Goal: Task Accomplishment & Management: Manage account settings

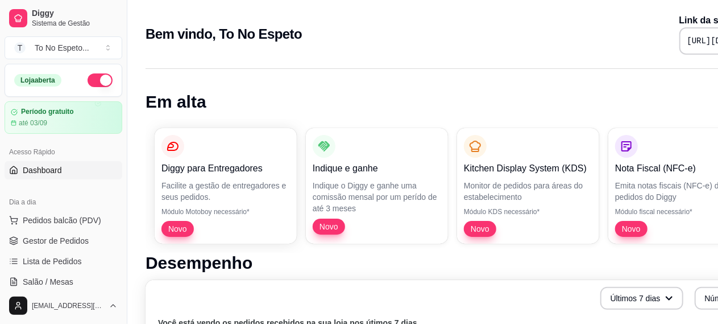
click at [93, 78] on button "button" at bounding box center [100, 80] width 25 height 14
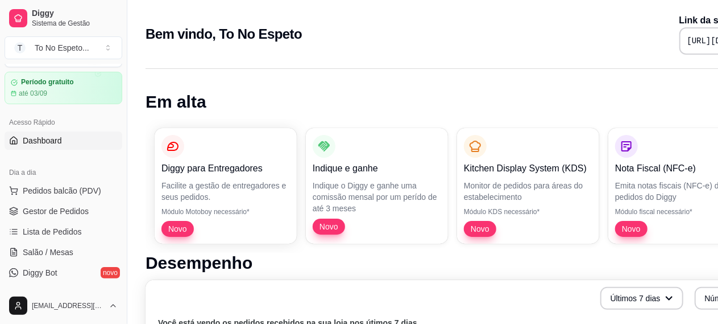
click at [688, 43] on pre "[URL][DOMAIN_NAME]" at bounding box center [731, 40] width 86 height 11
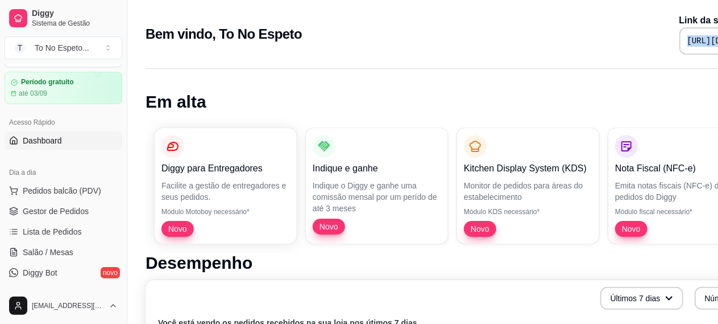
copy div "[URL][DOMAIN_NAME]"
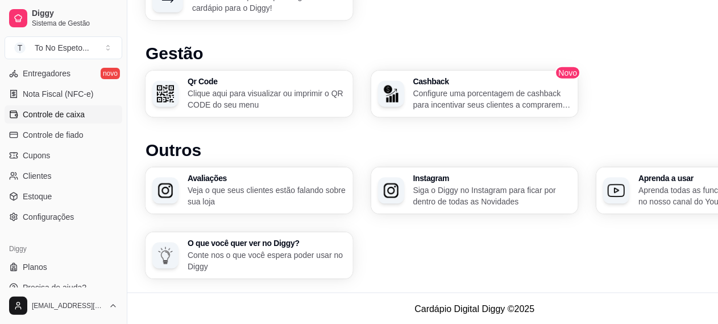
scroll to position [485, 0]
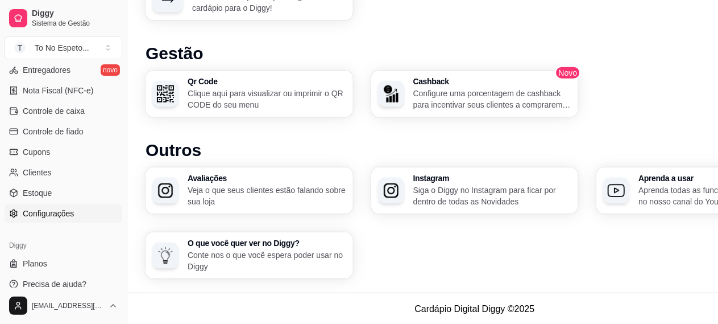
click at [61, 211] on span "Configurações" at bounding box center [48, 213] width 51 height 11
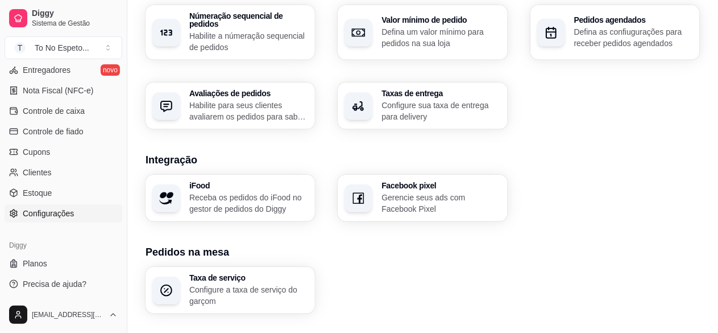
scroll to position [469, 0]
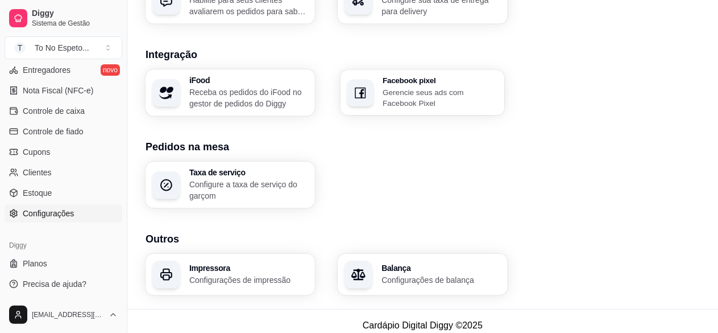
click at [439, 77] on div "Facebook pixel Gerencie seus ads com Facebook Pixel" at bounding box center [440, 93] width 115 height 32
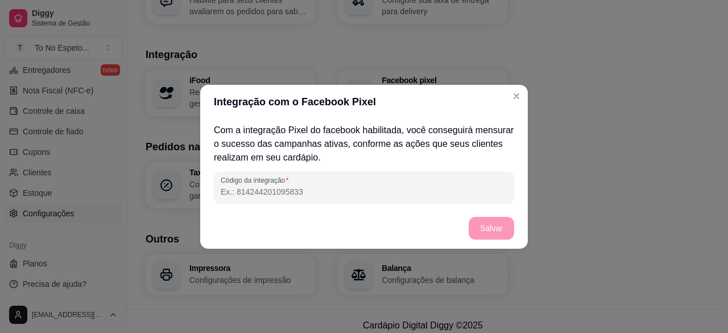
click at [383, 194] on input "Código da integração" at bounding box center [364, 191] width 287 height 11
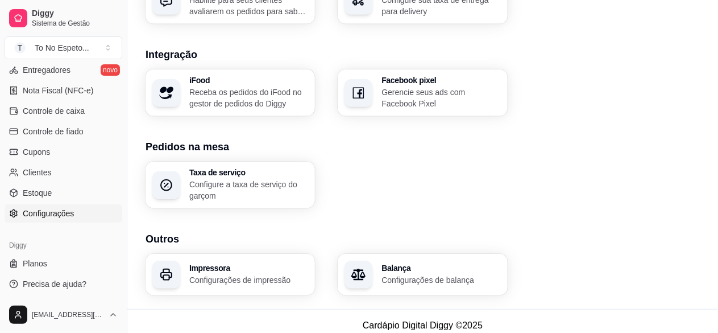
click at [444, 76] on h3 "Facebook pixel" at bounding box center [441, 80] width 119 height 8
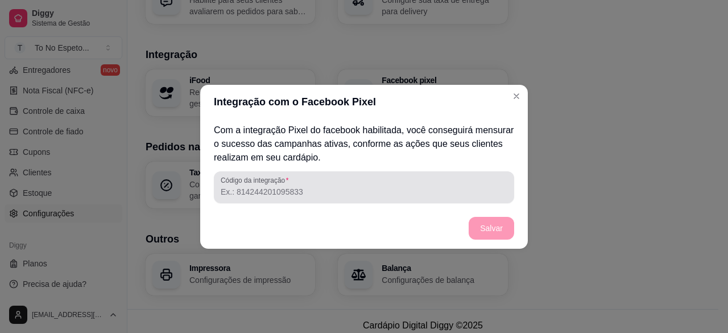
click at [338, 172] on div "Código da integração" at bounding box center [364, 187] width 300 height 32
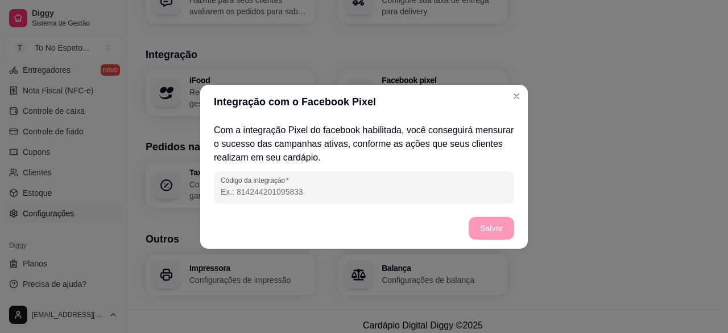
paste input "6999510906807808"
type input "6999510906807808"
click at [498, 238] on button "Salvar" at bounding box center [491, 228] width 44 height 22
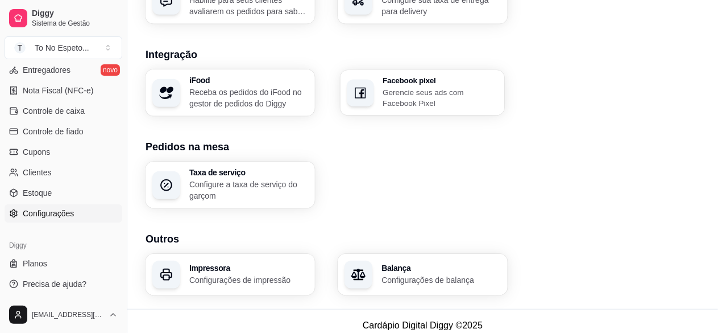
click at [430, 89] on p "Gerencie seus ads com Facebook Pixel" at bounding box center [440, 97] width 115 height 22
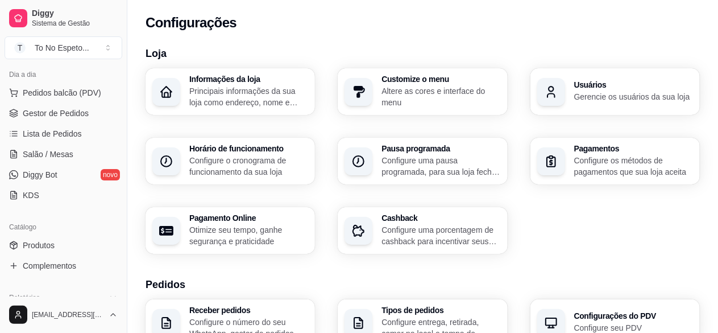
scroll to position [127, 0]
click at [78, 134] on span "Lista de Pedidos" at bounding box center [52, 133] width 59 height 11
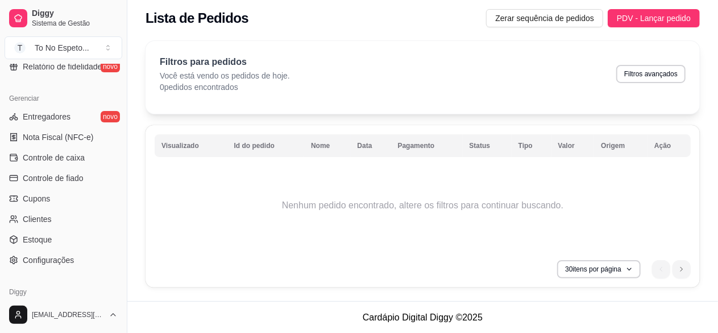
scroll to position [439, 0]
click at [53, 255] on span "Configurações" at bounding box center [48, 258] width 51 height 11
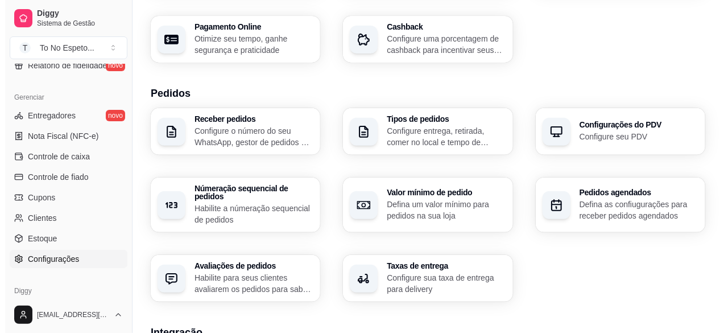
scroll to position [315, 0]
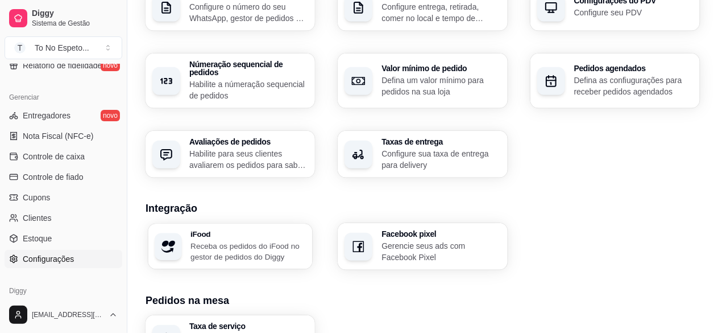
click at [266, 240] on p "Receba os pedidos do iFood no gestor de pedidos do Diggy" at bounding box center [248, 251] width 115 height 22
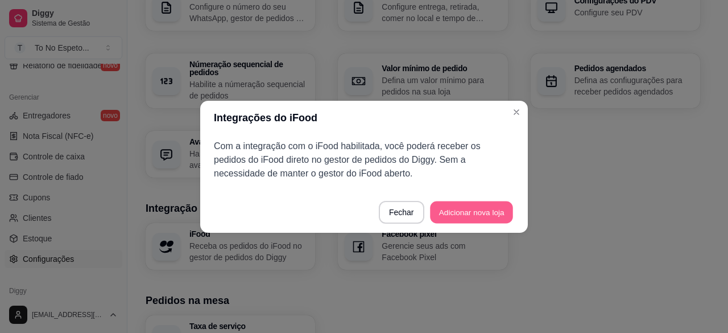
click at [470, 202] on button "Adicionar nova loja" at bounding box center [471, 212] width 83 height 22
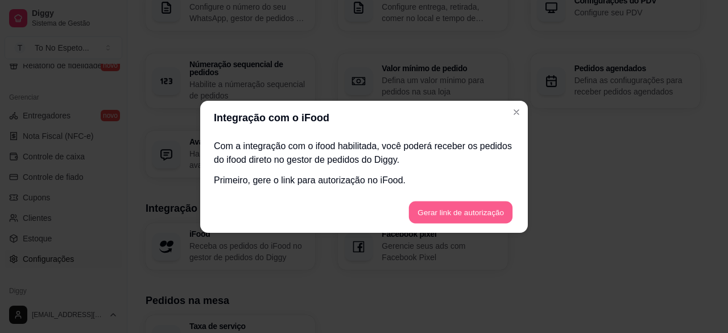
click at [457, 203] on button "Gerar link de autorização" at bounding box center [460, 212] width 104 height 22
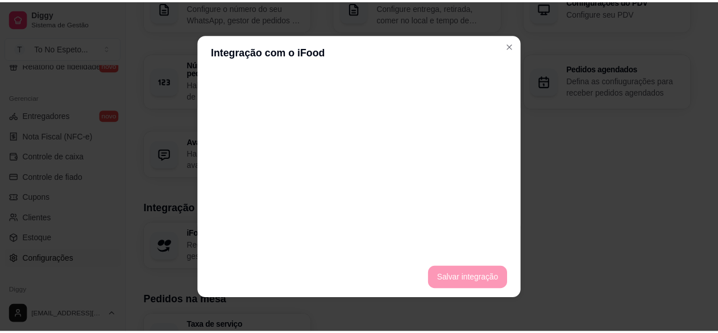
scroll to position [620, 0]
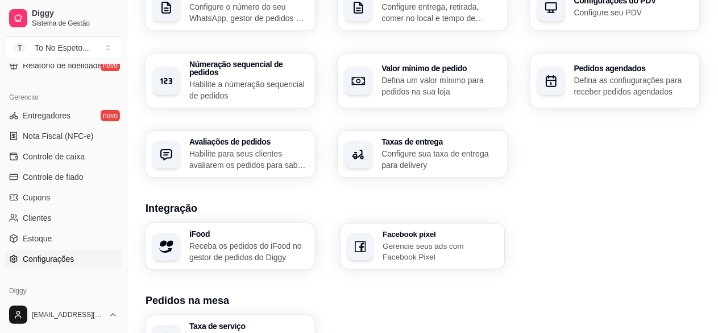
click at [411, 230] on h3 "Facebook pixel" at bounding box center [440, 234] width 115 height 8
